Goal: Transaction & Acquisition: Obtain resource

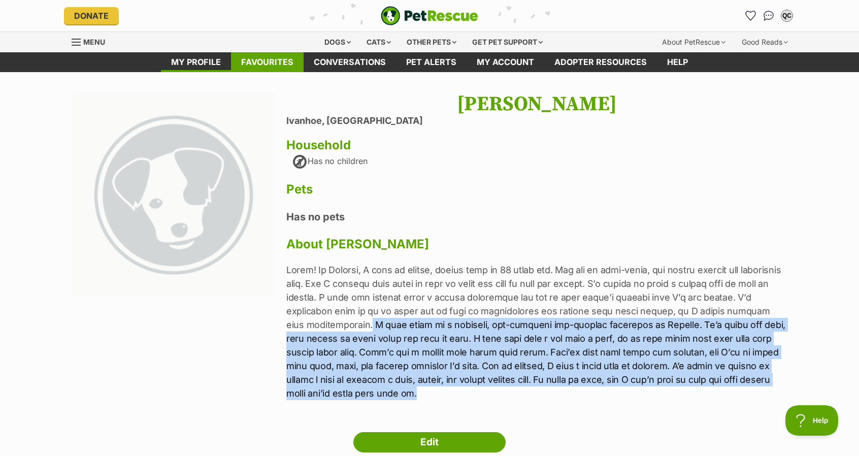
click at [286, 66] on link "Favourites" at bounding box center [267, 62] width 73 height 20
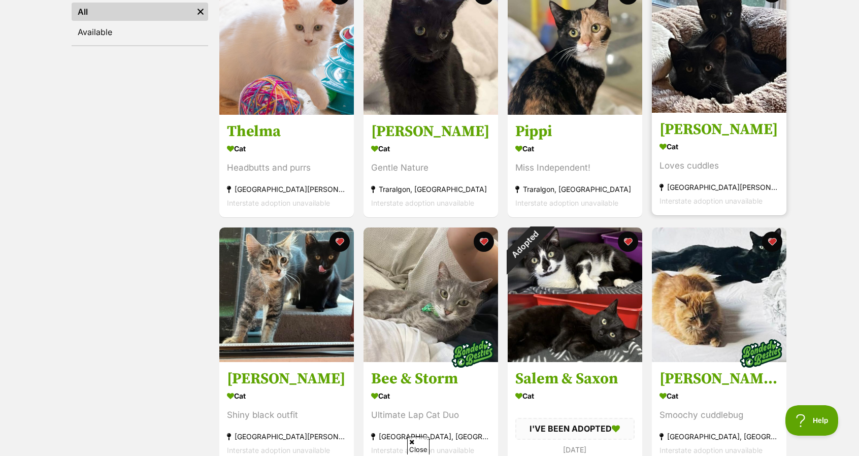
click at [738, 73] on img at bounding box center [719, 45] width 135 height 135
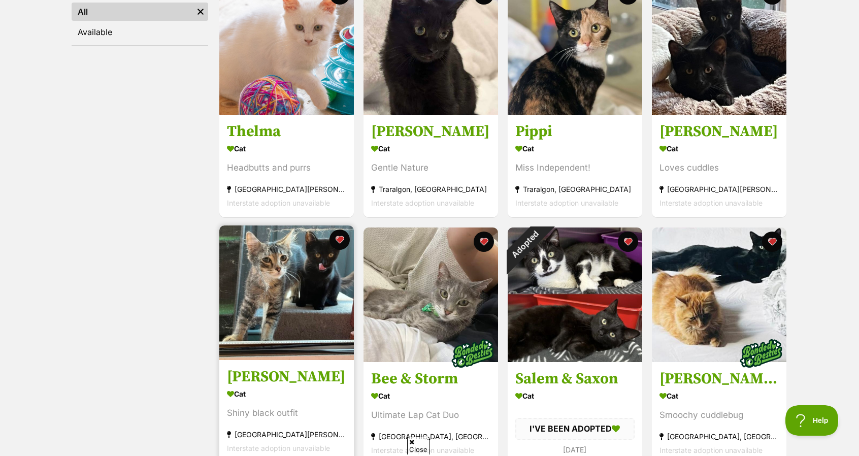
click at [279, 312] on img at bounding box center [286, 293] width 135 height 135
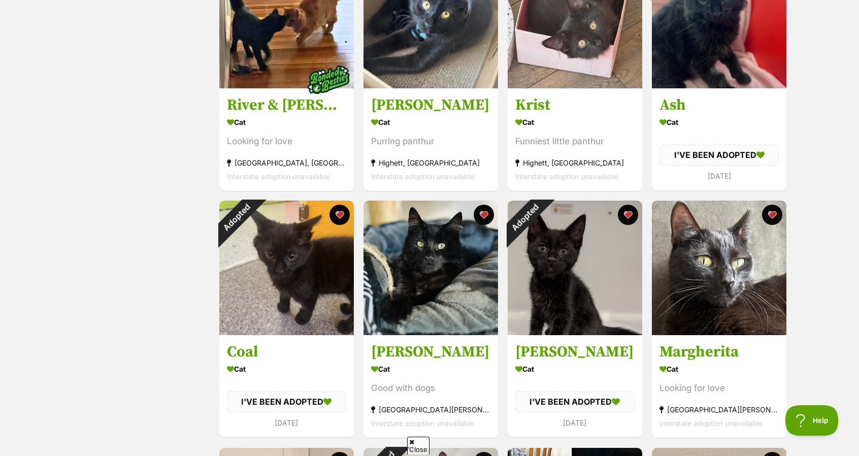
scroll to position [749, 0]
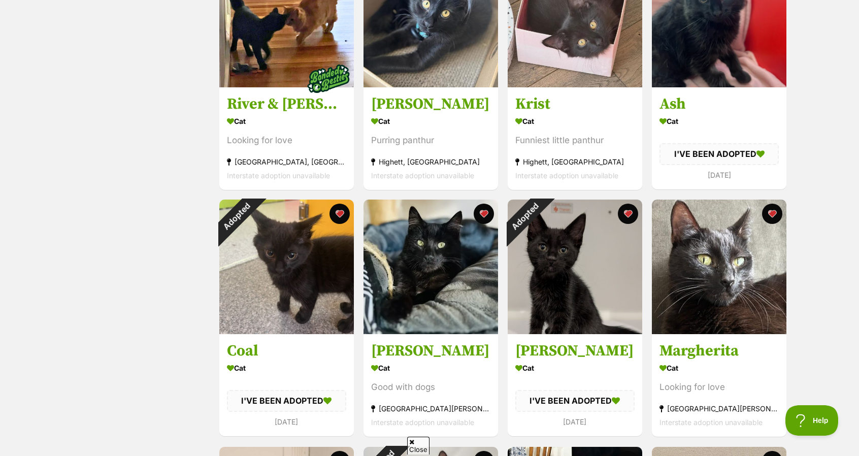
click at [424, 256] on img at bounding box center [431, 267] width 135 height 135
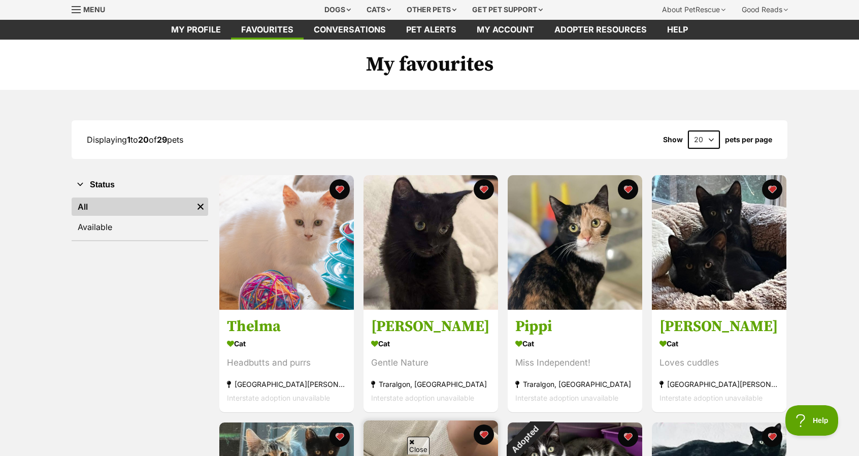
scroll to position [0, 0]
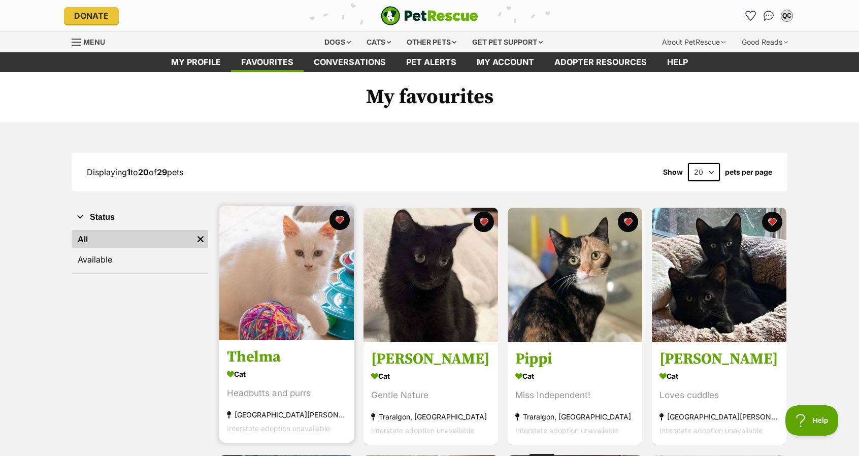
click at [315, 270] on img at bounding box center [286, 273] width 135 height 135
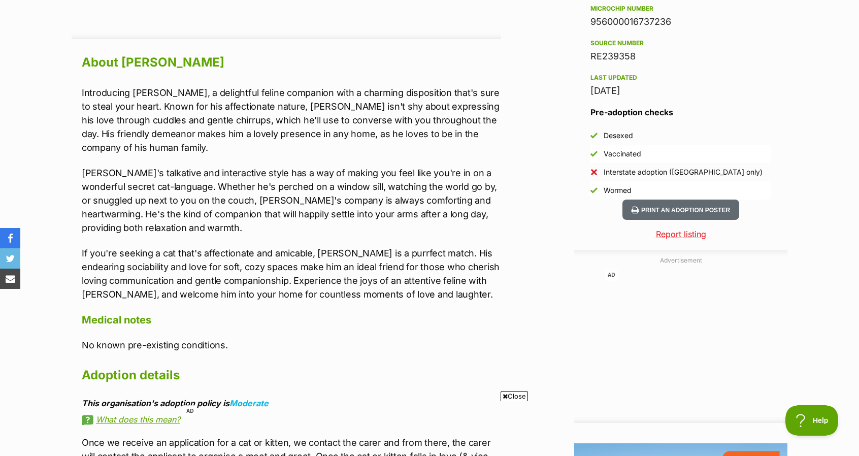
scroll to position [856, 0]
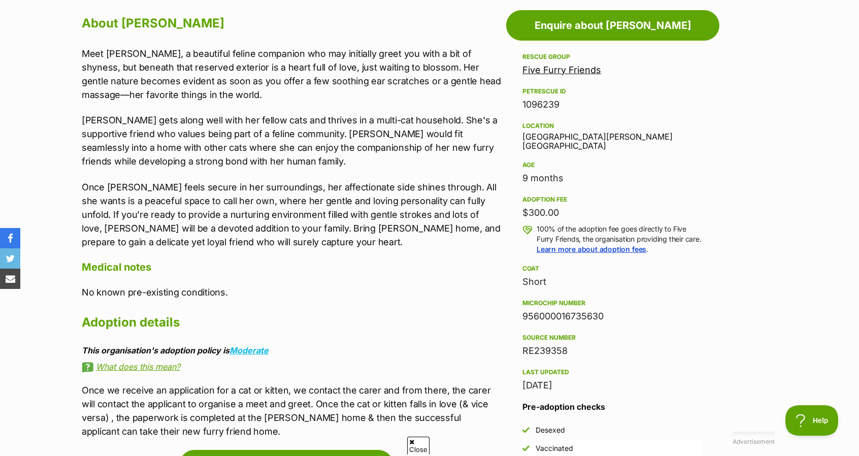
scroll to position [567, 0]
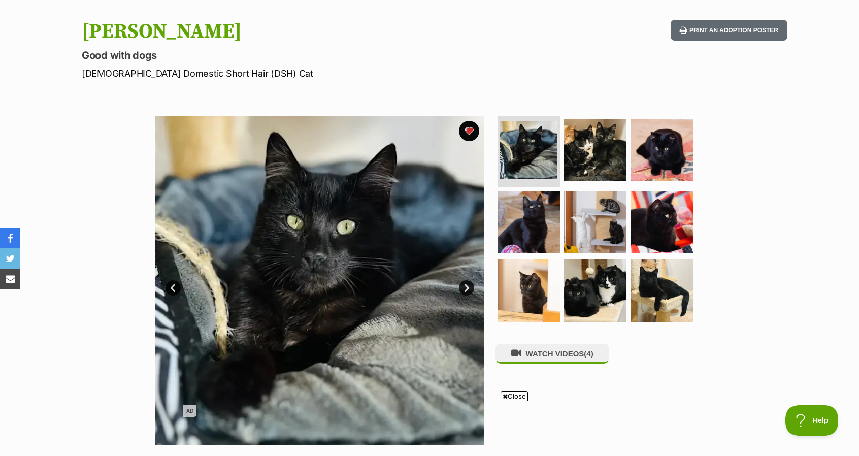
scroll to position [94, 0]
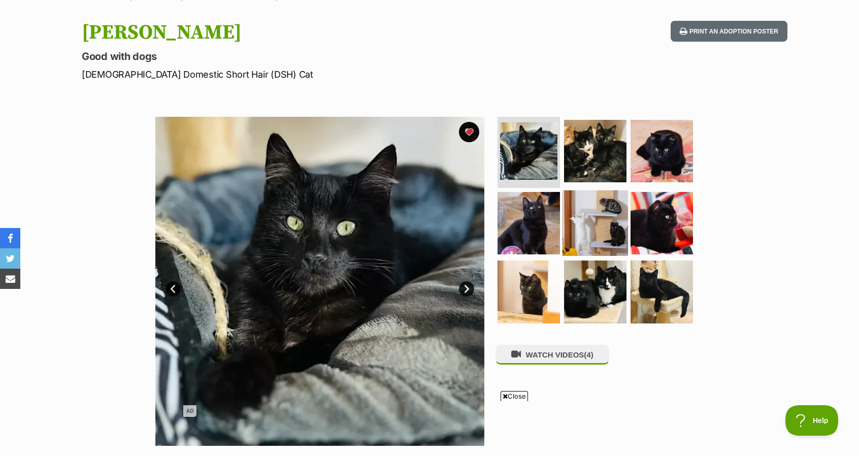
click at [593, 224] on img at bounding box center [596, 223] width 66 height 66
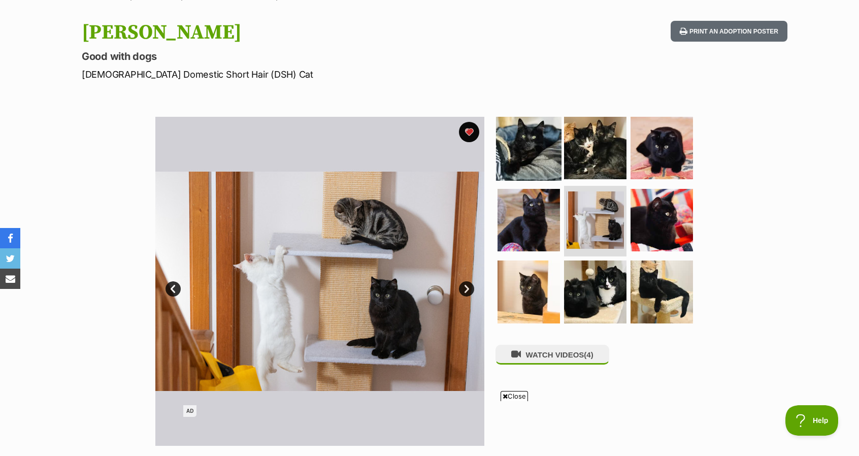
click at [526, 155] on img at bounding box center [529, 148] width 66 height 66
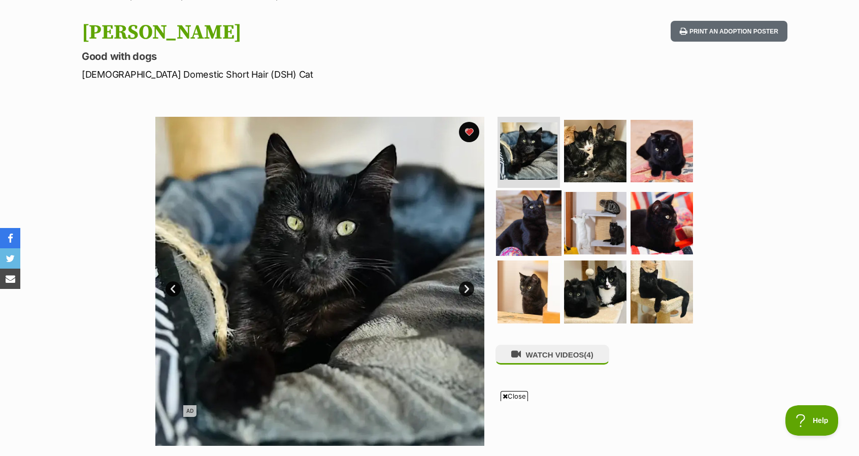
click at [529, 218] on img at bounding box center [529, 223] width 66 height 66
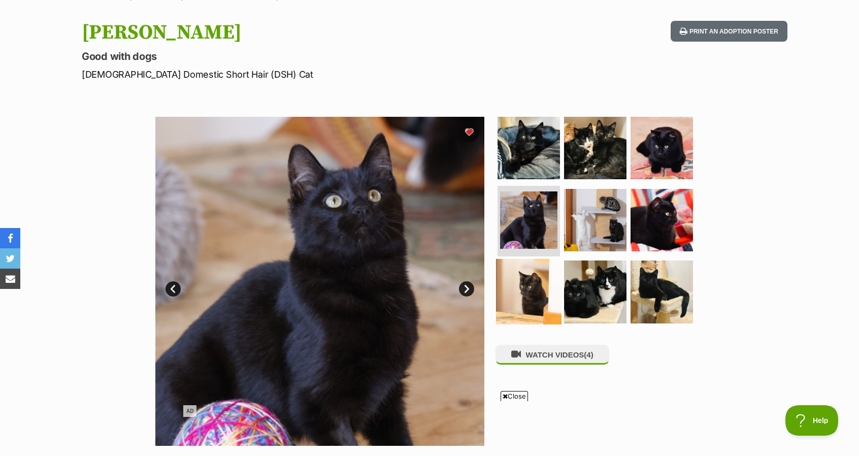
click at [529, 282] on img at bounding box center [529, 292] width 66 height 66
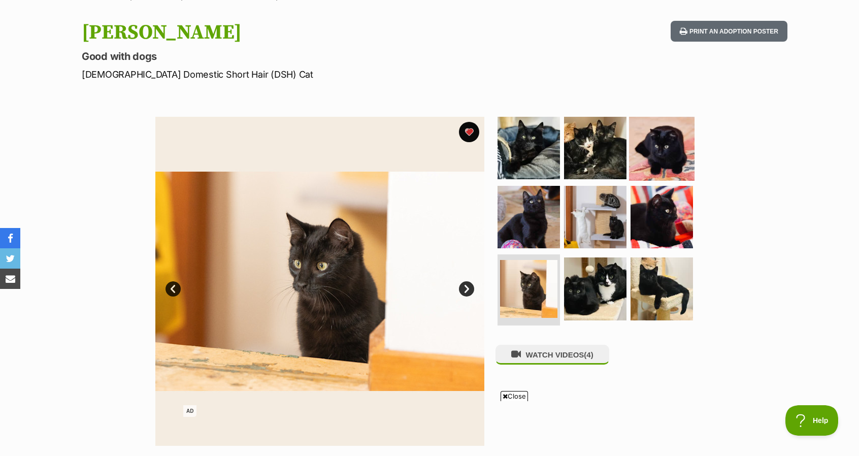
click at [659, 160] on img at bounding box center [662, 148] width 66 height 66
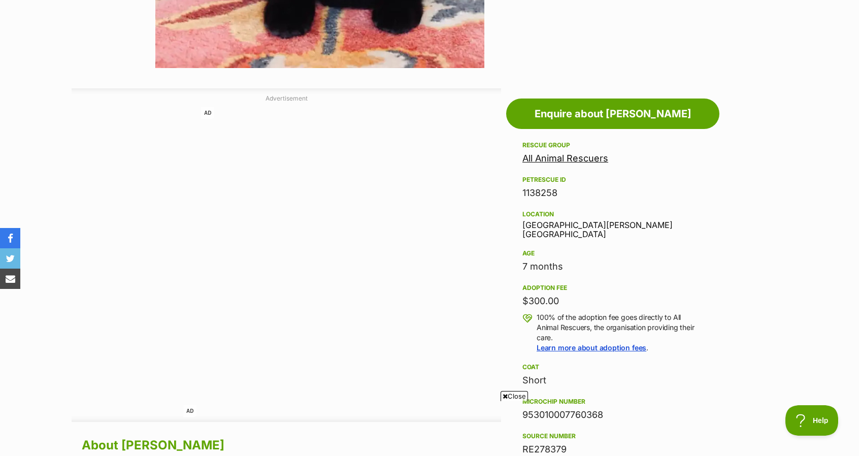
scroll to position [473, 0]
click at [566, 157] on link "All Animal Rescuers" at bounding box center [566, 157] width 86 height 11
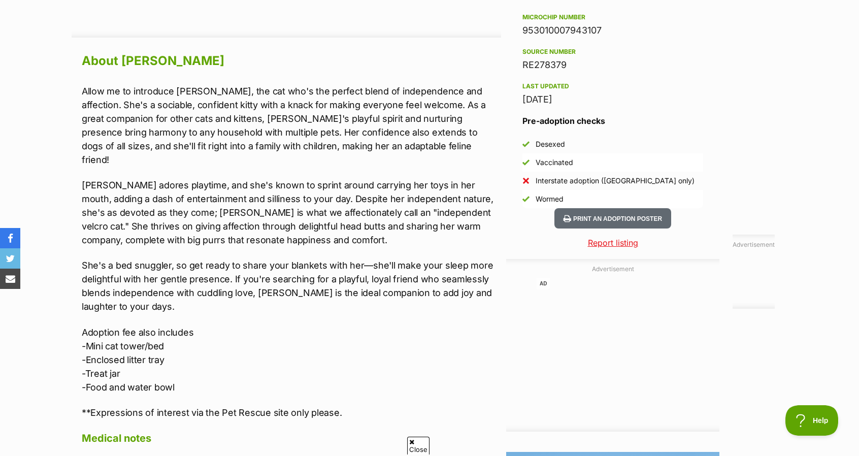
scroll to position [523, 0]
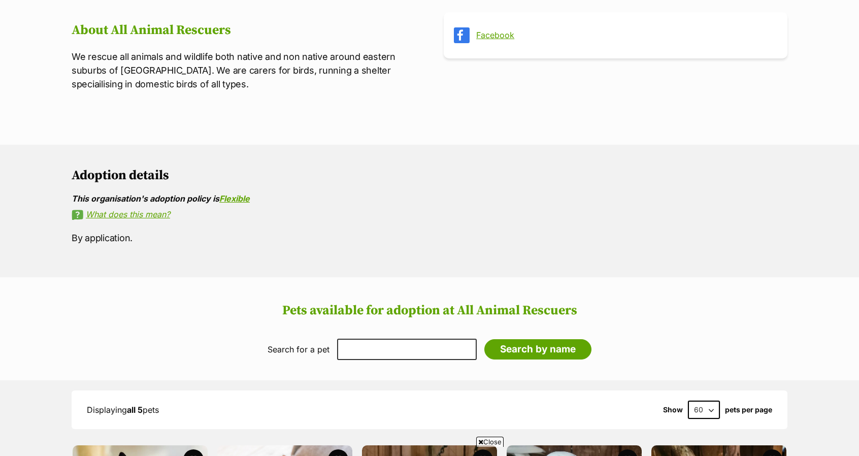
scroll to position [396, 0]
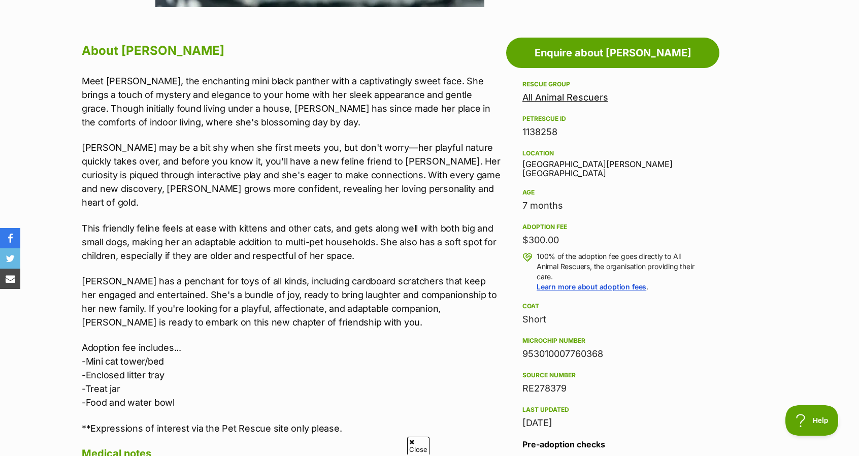
scroll to position [867, 0]
